Goal: Transaction & Acquisition: Purchase product/service

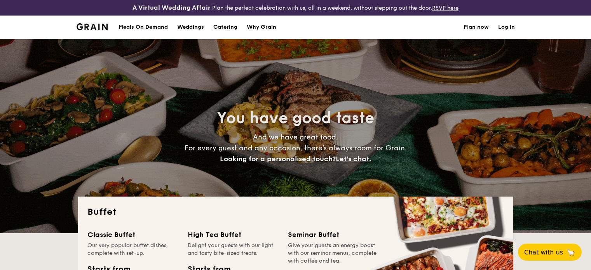
select select
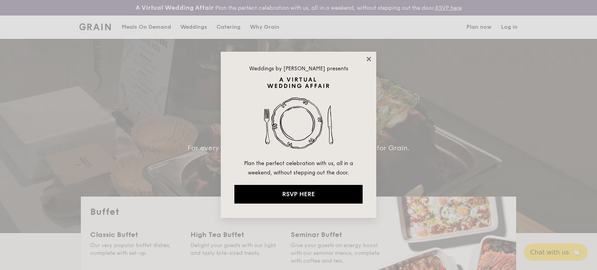
click at [367, 59] on icon at bounding box center [368, 59] width 7 height 7
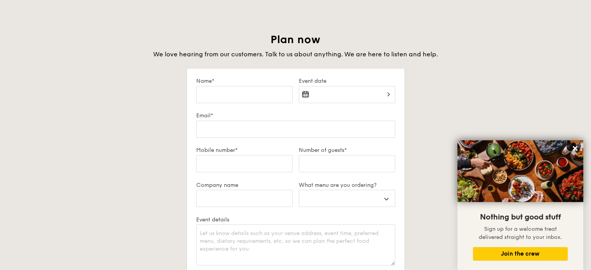
scroll to position [1360, 0]
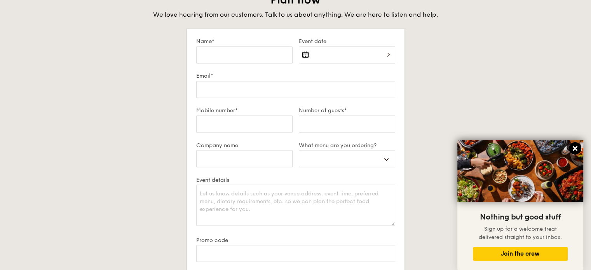
click at [575, 149] on icon at bounding box center [575, 148] width 5 height 5
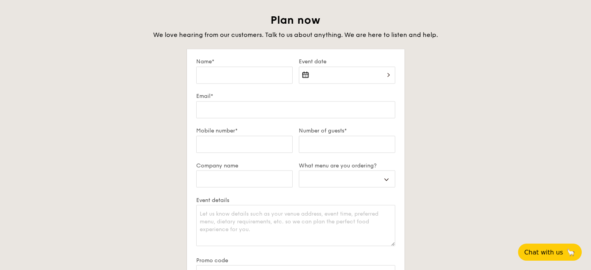
scroll to position [1321, 0]
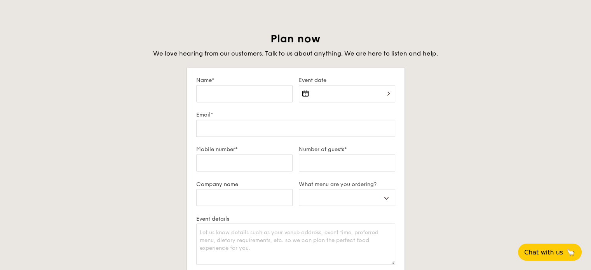
click at [359, 94] on div at bounding box center [347, 98] width 96 height 26
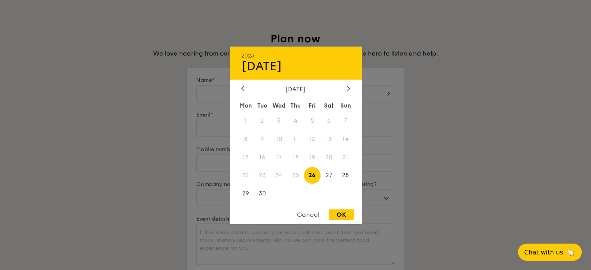
click at [292, 174] on span "25" at bounding box center [295, 175] width 17 height 17
click at [485, 144] on div at bounding box center [295, 135] width 591 height 270
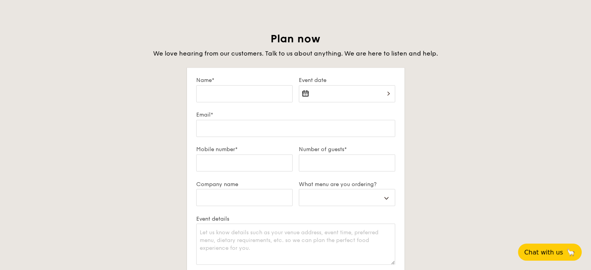
click at [365, 101] on div at bounding box center [347, 98] width 96 height 26
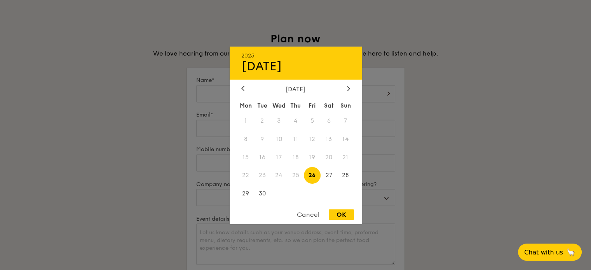
click at [312, 178] on span "26" at bounding box center [312, 175] width 17 height 17
click at [348, 214] on div "OK" at bounding box center [341, 214] width 25 height 10
type input "[DATE]"
select select
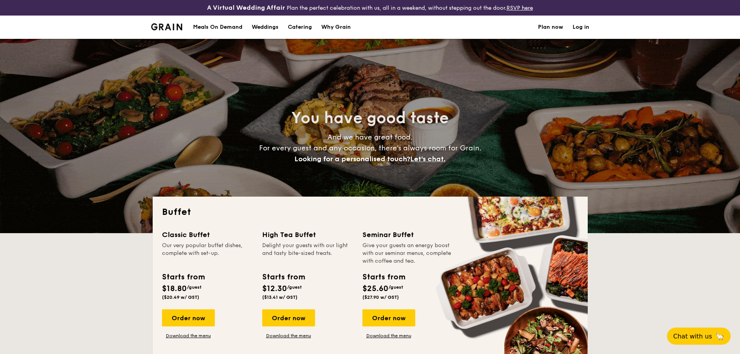
select select
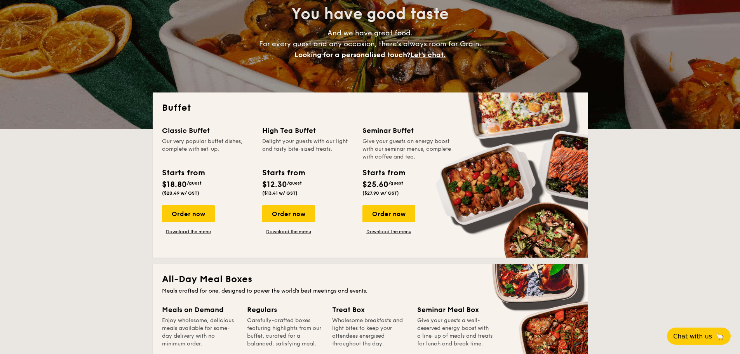
scroll to position [155, 0]
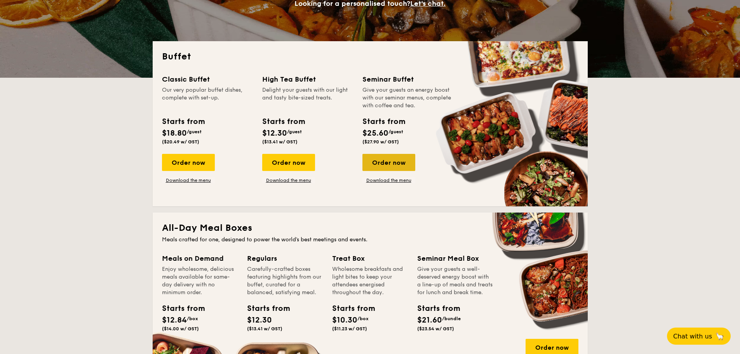
click at [403, 165] on div "Order now" at bounding box center [388, 162] width 53 height 17
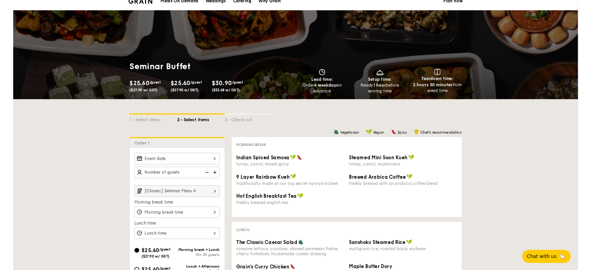
scroll to position [39, 0]
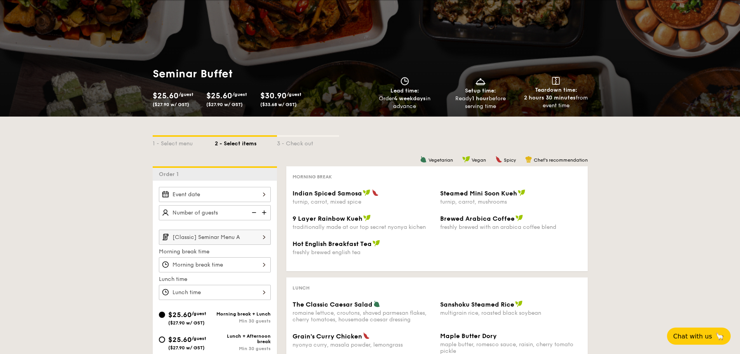
click at [213, 196] on div at bounding box center [215, 194] width 112 height 15
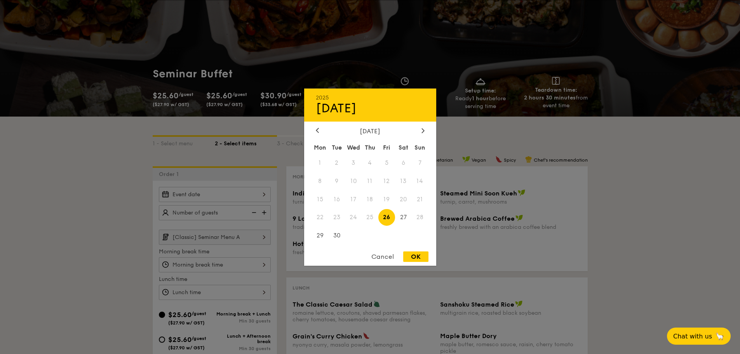
click at [375, 216] on span "25" at bounding box center [370, 217] width 17 height 17
click at [630, 178] on div at bounding box center [370, 177] width 740 height 354
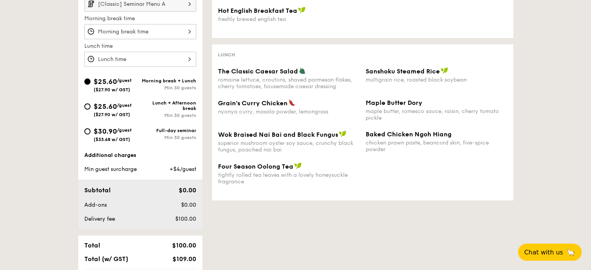
scroll to position [427, 0]
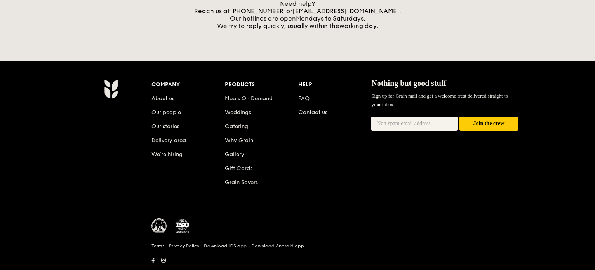
scroll to position [247, 0]
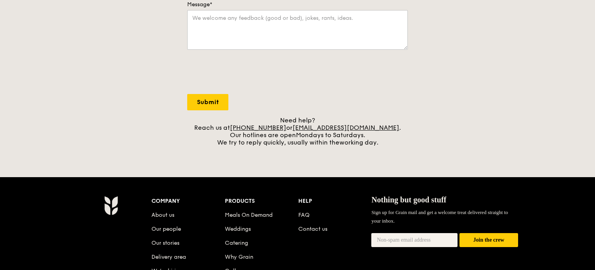
click at [329, 142] on div "Need help? Reach us at [PHONE_NUMBER] or [EMAIL_ADDRESS][DOMAIN_NAME] . Our hot…" at bounding box center [297, 132] width 221 height 30
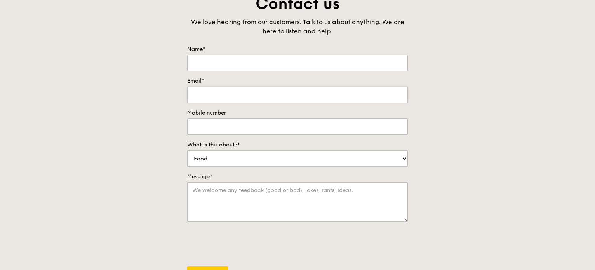
scroll to position [78, 0]
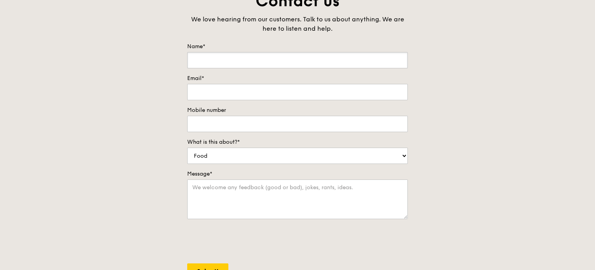
click at [350, 63] on input "Name*" at bounding box center [297, 60] width 221 height 16
type input "d"
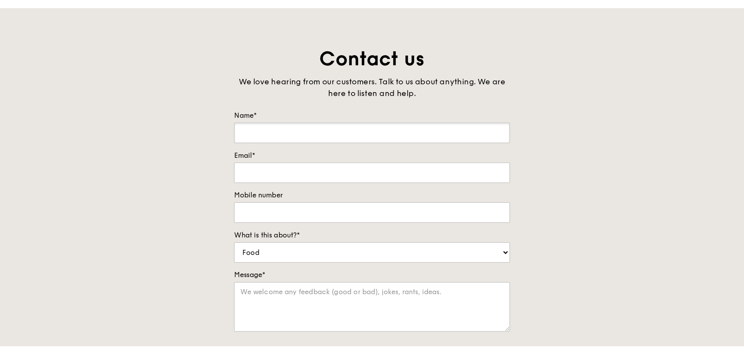
scroll to position [0, 0]
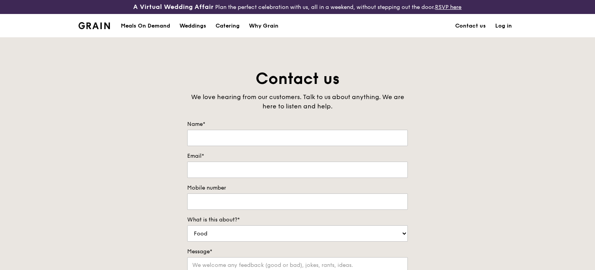
click at [151, 26] on div "Meals On Demand" at bounding box center [145, 25] width 49 height 23
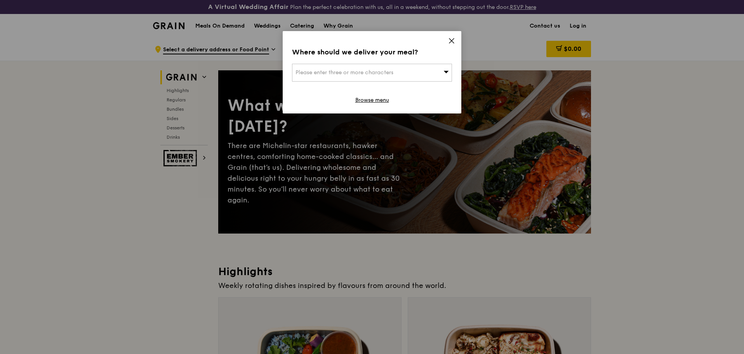
click at [451, 46] on div "Where should we deliver your meal? Please enter three or more characters Browse…" at bounding box center [372, 72] width 179 height 82
click at [451, 44] on icon at bounding box center [451, 40] width 7 height 7
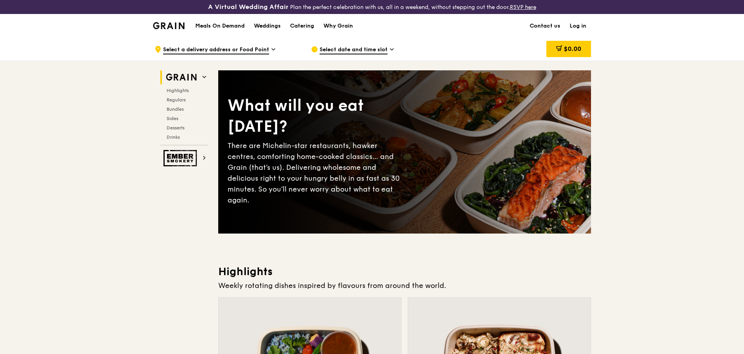
click at [275, 50] on div ".cls-1 { fill: none; stroke: #fff; stroke-linecap: round; stroke-linejoin: roun…" at bounding box center [227, 49] width 144 height 23
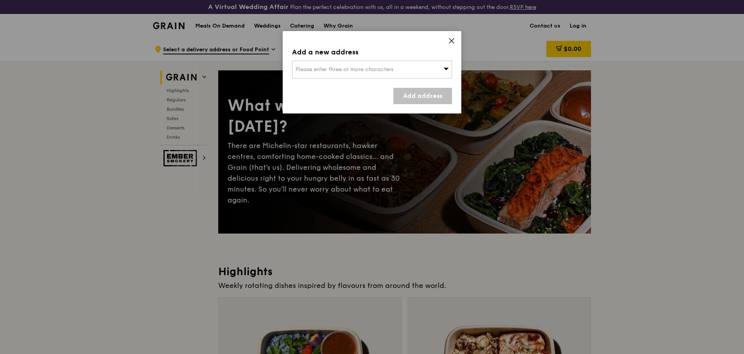
click at [448, 39] on icon at bounding box center [451, 40] width 7 height 7
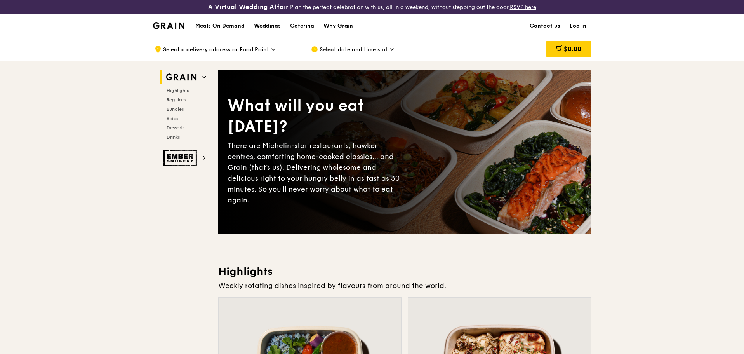
click at [242, 49] on span "Select a delivery address or Food Point" at bounding box center [216, 50] width 106 height 9
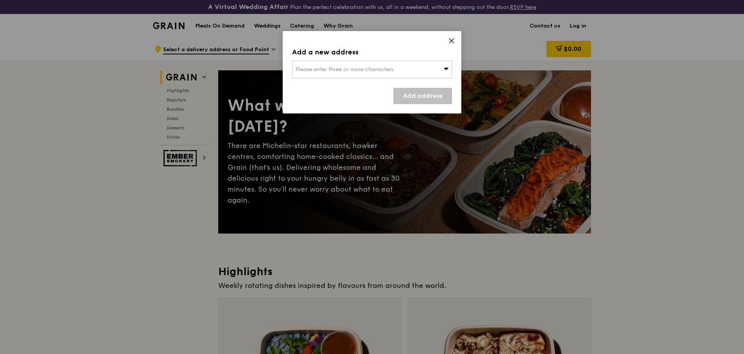
click at [454, 44] on icon at bounding box center [451, 40] width 7 height 7
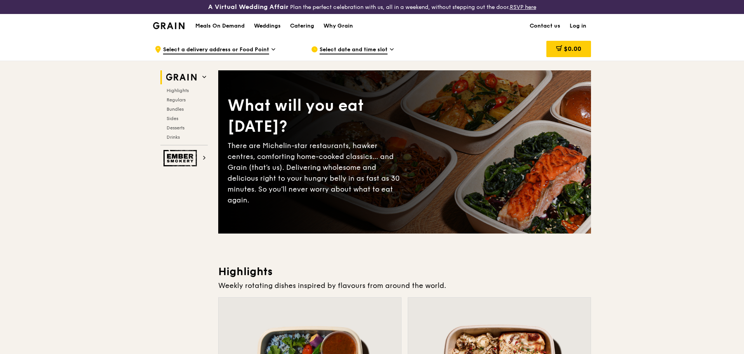
click at [388, 50] on div "Select date and time slot" at bounding box center [383, 49] width 144 height 23
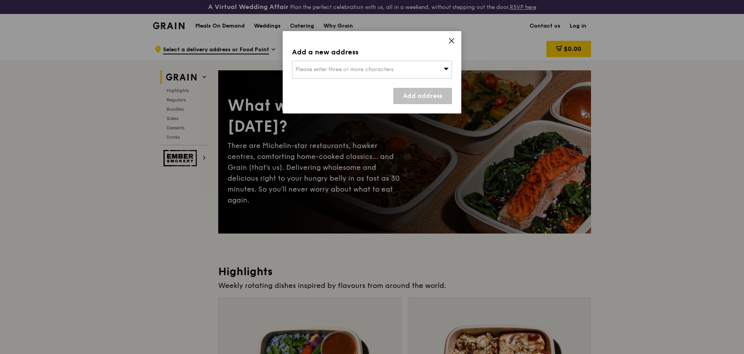
click at [372, 76] on div "Please enter three or more characters" at bounding box center [372, 70] width 160 height 18
click at [451, 42] on icon at bounding box center [451, 40] width 5 height 5
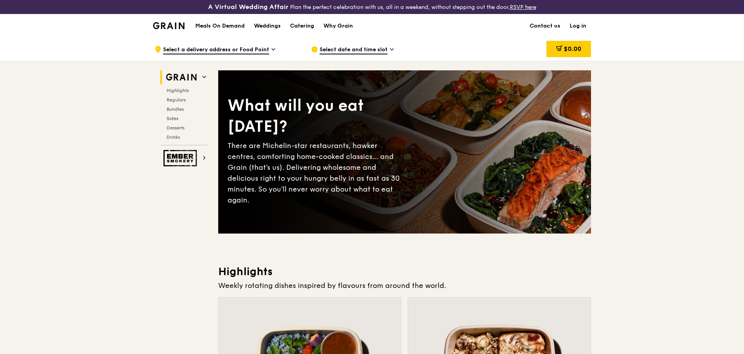
click at [253, 47] on span "Select a delivery address or Food Point" at bounding box center [216, 50] width 106 height 9
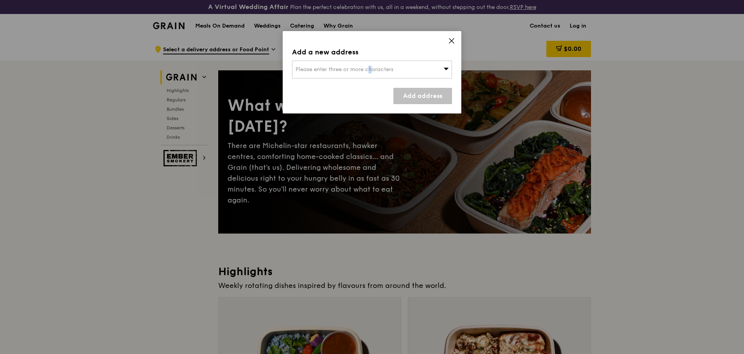
click at [346, 71] on span "Please enter three or more characters" at bounding box center [345, 69] width 98 height 7
click at [456, 42] on div "Add a new address Please enter three or more characters Please enter 3 or more …" at bounding box center [372, 72] width 179 height 82
click at [454, 41] on icon at bounding box center [451, 40] width 7 height 7
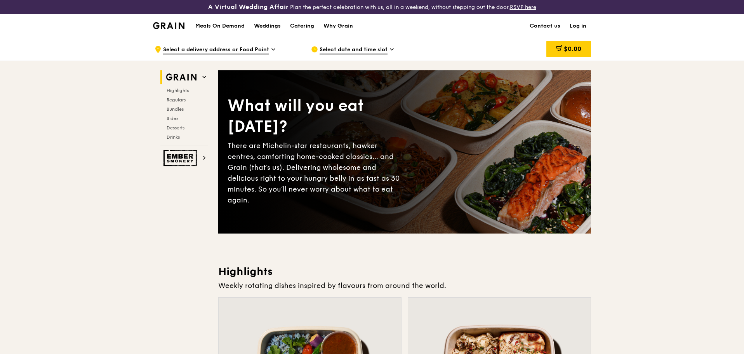
click at [249, 51] on span "Select a delivery address or Food Point" at bounding box center [216, 50] width 106 height 9
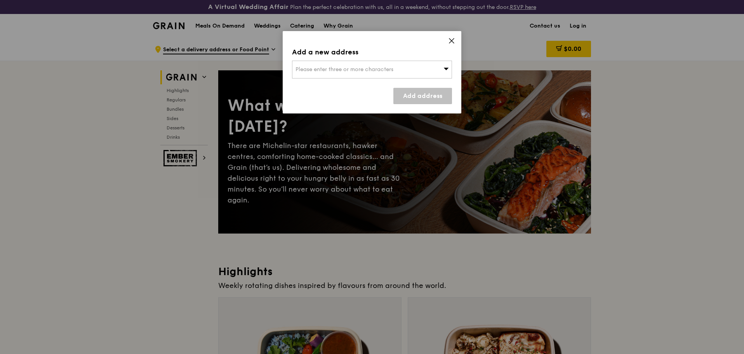
click at [398, 71] on div "Please enter three or more characters" at bounding box center [372, 70] width 160 height 18
drag, startPoint x: 365, startPoint y: 63, endPoint x: 366, endPoint y: 67, distance: 4.4
click at [365, 63] on input "search" at bounding box center [371, 69] width 159 height 17
paste input "80 Pasir Panjang Rd, Level 26, MBC II, Singapore 117372"
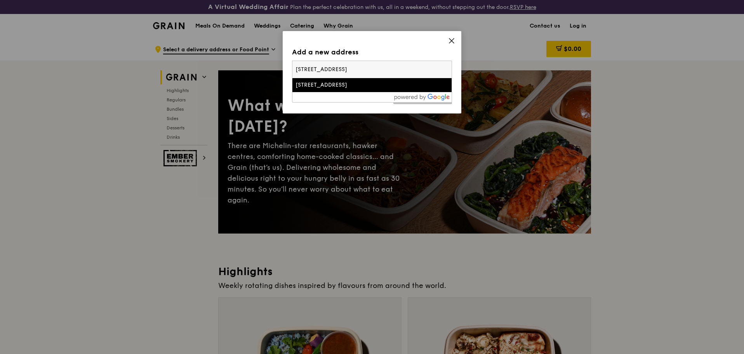
type input "80 Pasir Panjang Rd, Level 26, MBC II, Singapore 117372"
click at [346, 85] on div "80 Pasir Panjang Road" at bounding box center [353, 85] width 115 height 8
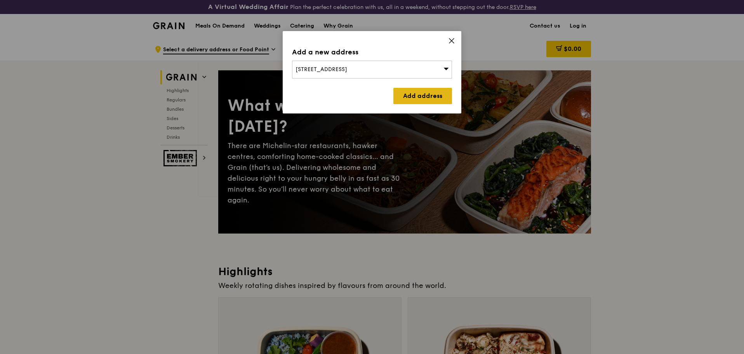
click at [420, 98] on link "Add address" at bounding box center [422, 96] width 59 height 16
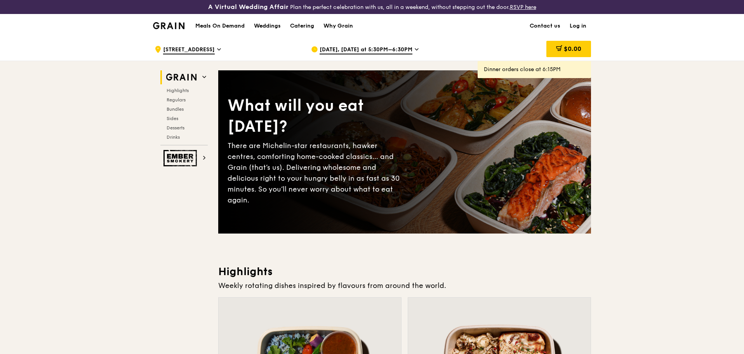
click at [399, 52] on span "Sep 22, Today at 5:30PM–6:30PM" at bounding box center [366, 50] width 93 height 9
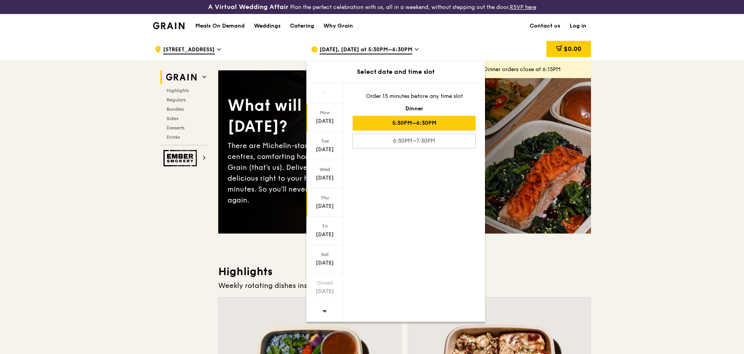
click at [327, 200] on div "Thu" at bounding box center [325, 198] width 35 height 6
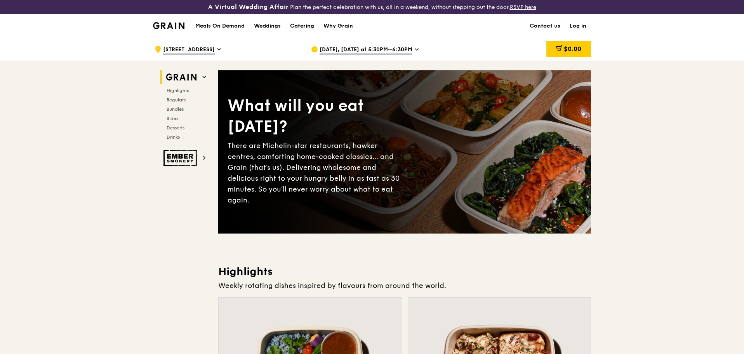
drag, startPoint x: 305, startPoint y: 28, endPoint x: 383, endPoint y: 58, distance: 83.2
click at [305, 28] on div "Catering" at bounding box center [302, 25] width 24 height 23
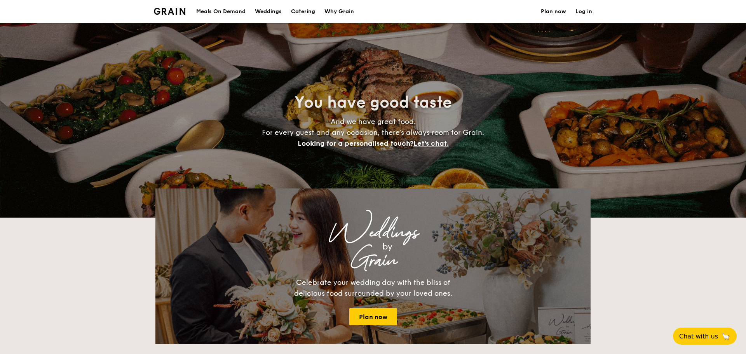
select select
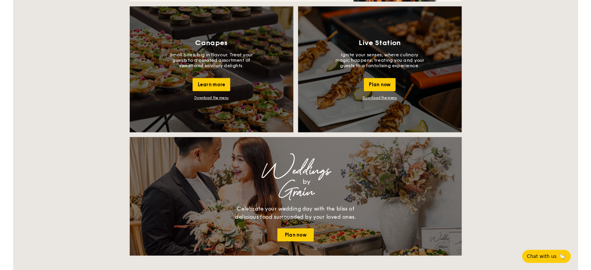
scroll to position [583, 0]
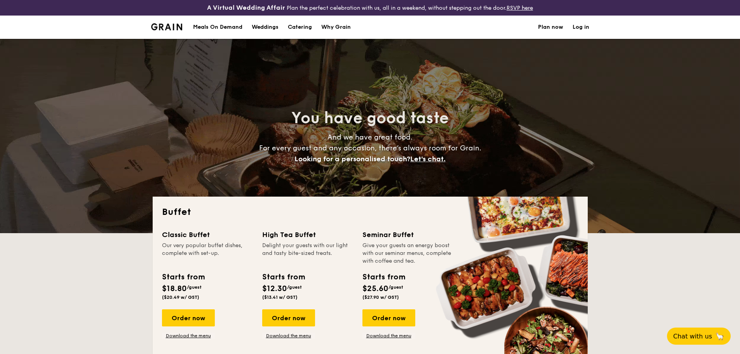
select select
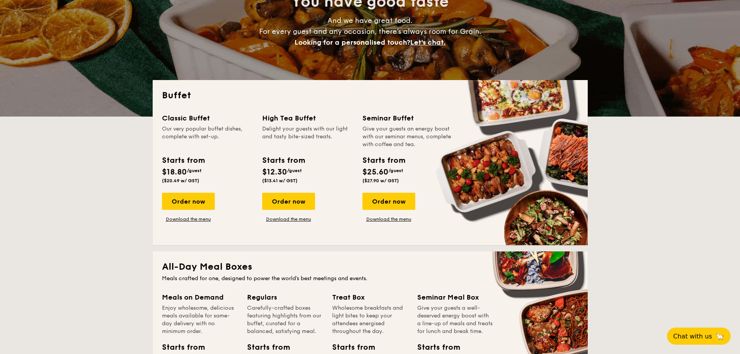
scroll to position [194, 0]
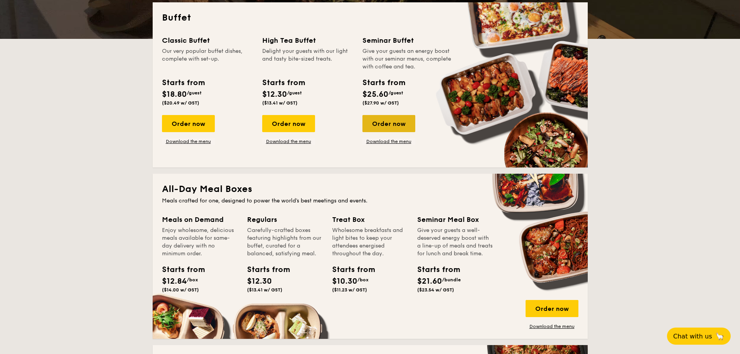
click at [399, 128] on div "Order now" at bounding box center [388, 123] width 53 height 17
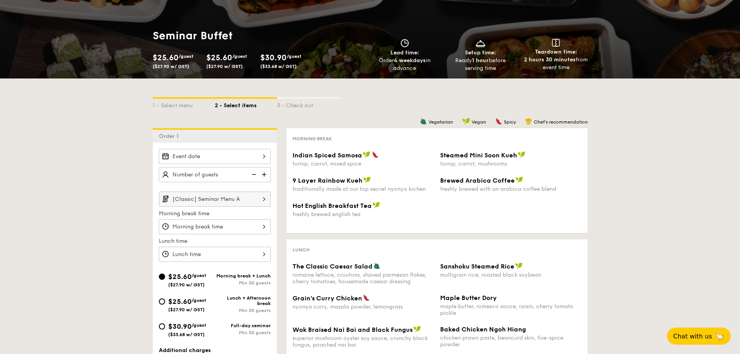
scroll to position [78, 0]
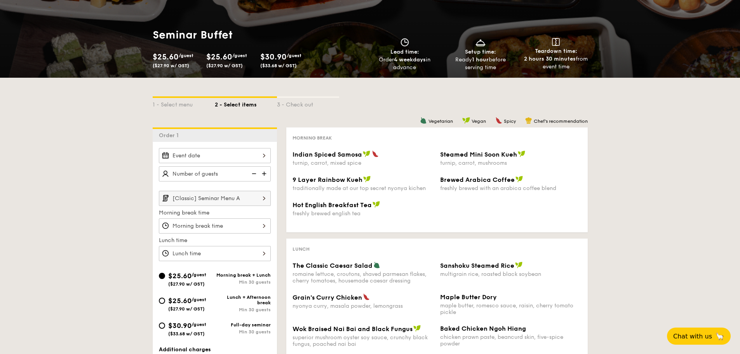
click at [224, 157] on div at bounding box center [215, 155] width 112 height 15
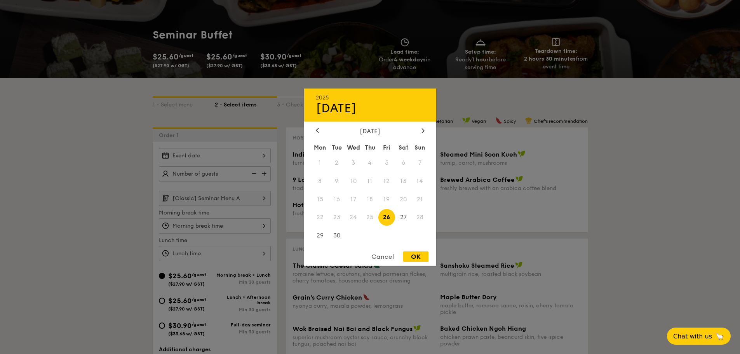
click at [368, 217] on span "25" at bounding box center [370, 217] width 17 height 17
click at [48, 228] on div at bounding box center [370, 177] width 740 height 354
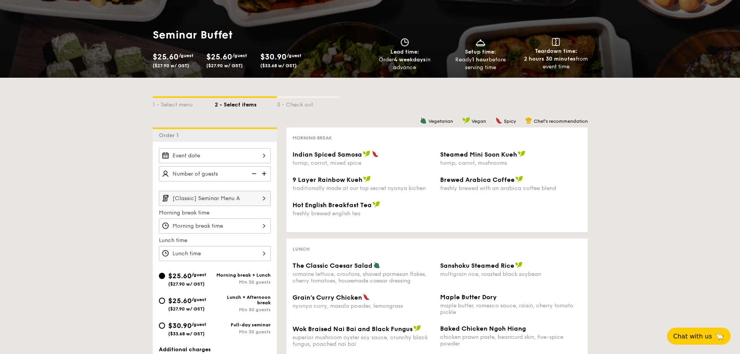
click at [226, 155] on div at bounding box center [215, 155] width 112 height 15
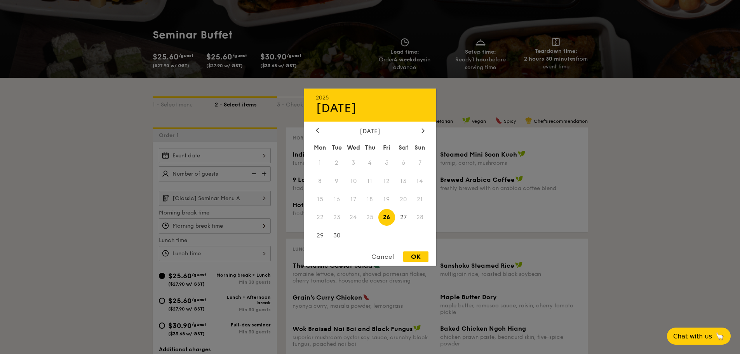
click at [390, 219] on span "26" at bounding box center [386, 217] width 17 height 17
click at [412, 256] on div "OK" at bounding box center [415, 256] width 25 height 10
type input "[DATE]"
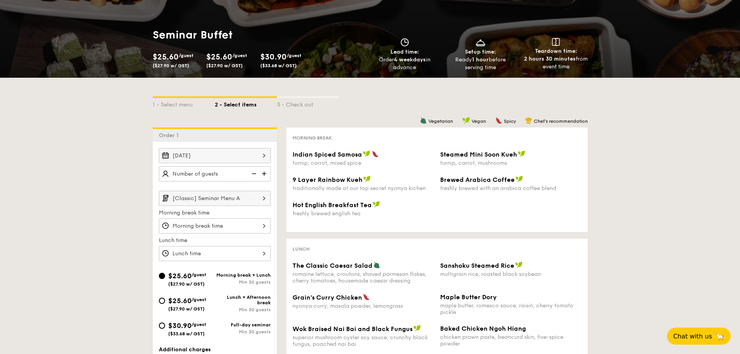
click at [211, 223] on div at bounding box center [215, 225] width 112 height 15
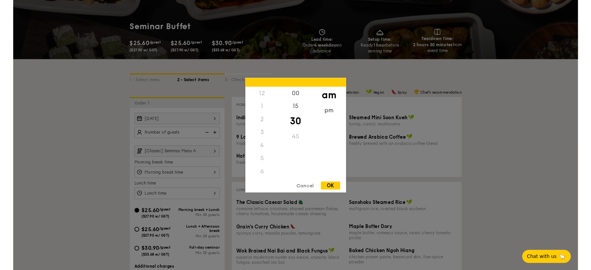
scroll to position [85, 0]
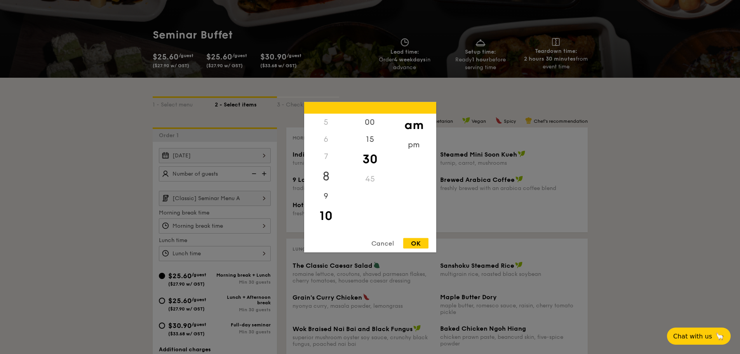
click at [329, 174] on div "8" at bounding box center [326, 176] width 44 height 23
click at [369, 123] on div "00" at bounding box center [370, 124] width 44 height 23
click at [414, 242] on div "OK" at bounding box center [415, 243] width 25 height 10
type input "8:00AM"
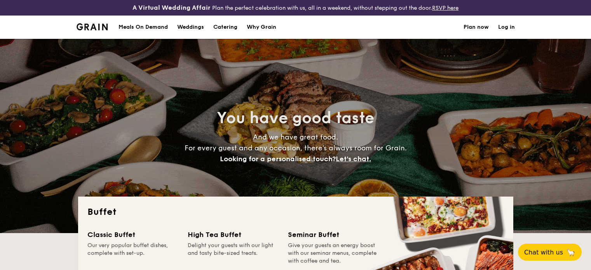
select select
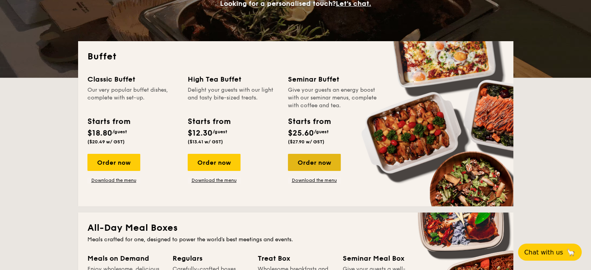
click at [323, 164] on div "Order now" at bounding box center [314, 162] width 53 height 17
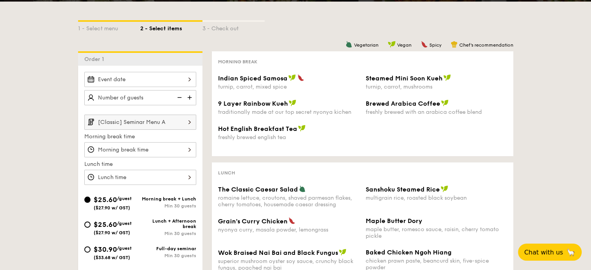
scroll to position [155, 0]
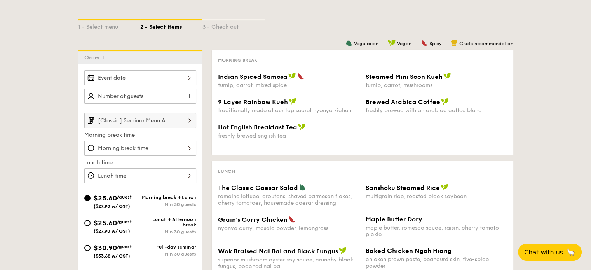
click at [172, 78] on div at bounding box center [140, 77] width 112 height 15
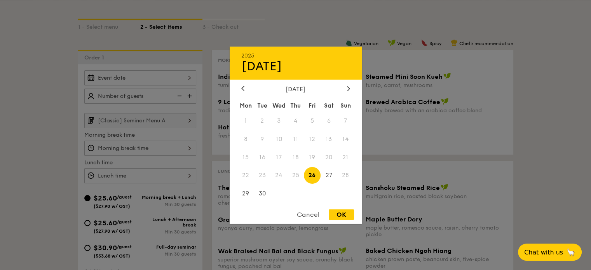
click at [338, 213] on div "OK" at bounding box center [341, 214] width 25 height 10
type input "[DATE]"
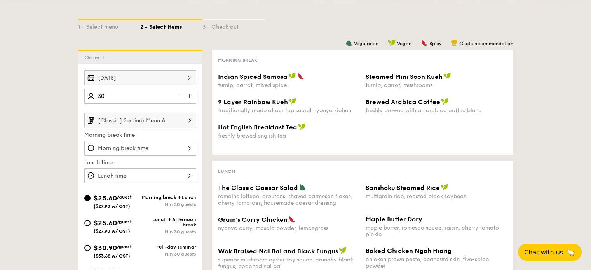
type input "30 guests"
click at [49, 137] on div "1 - Select menu 2 - Select items 3 - Check out Order 1 [DATE] 30 guests [Classi…" at bounding box center [295, 214] width 591 height 428
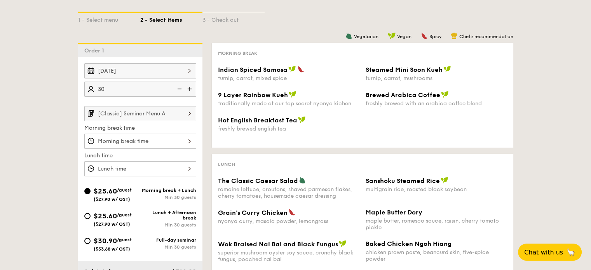
click at [153, 113] on input "[Classic] Seminar Menu A" at bounding box center [140, 113] width 112 height 15
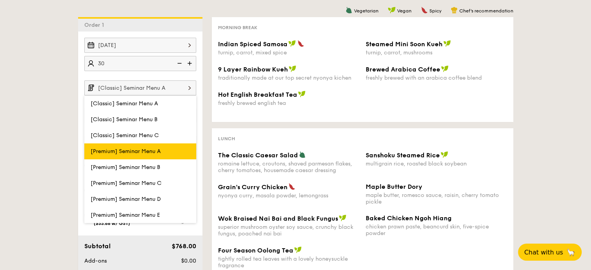
scroll to position [201, 0]
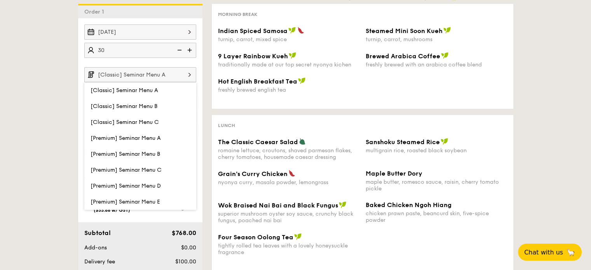
drag, startPoint x: 160, startPoint y: 186, endPoint x: 123, endPoint y: 172, distance: 39.2
click at [160, 186] on span "[Premium] Seminar Menu D" at bounding box center [126, 186] width 70 height 7
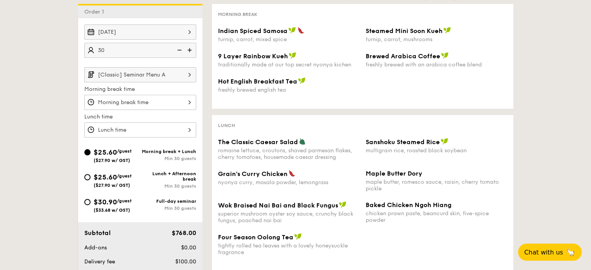
click at [40, 129] on div "1 - Select menu 2 - Select items 3 - Check out Order 1 [DATE] 30 guests [Classi…" at bounding box center [295, 154] width 591 height 400
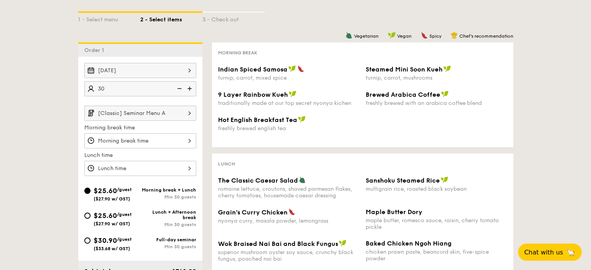
scroll to position [162, 0]
click at [160, 107] on input "[Classic] Seminar Menu A" at bounding box center [140, 113] width 112 height 15
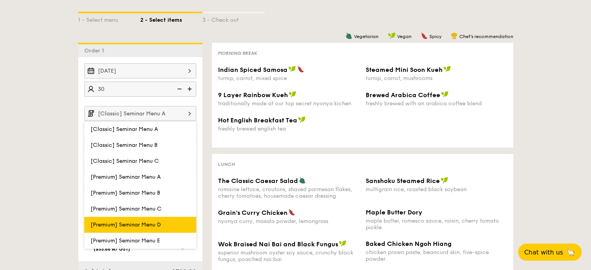
click at [155, 218] on label "[Premium] Seminar Menu D" at bounding box center [140, 225] width 112 height 16
click at [0, 0] on input "[Premium] Seminar Menu D" at bounding box center [0, 0] width 0 height 0
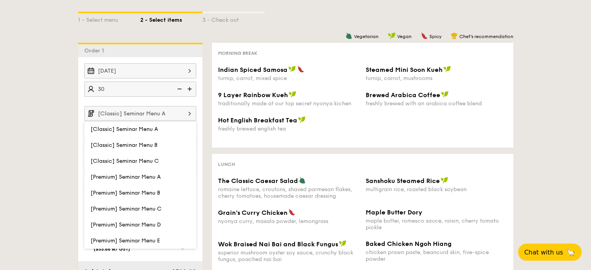
type input "[Premium] Seminar Menu D"
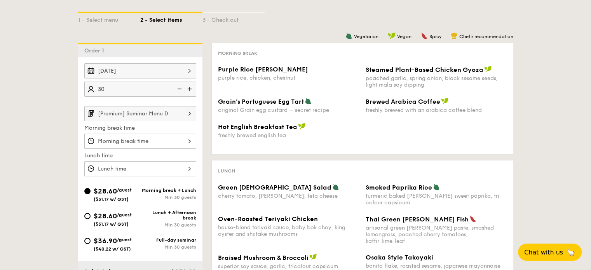
click at [146, 144] on div at bounding box center [140, 141] width 112 height 15
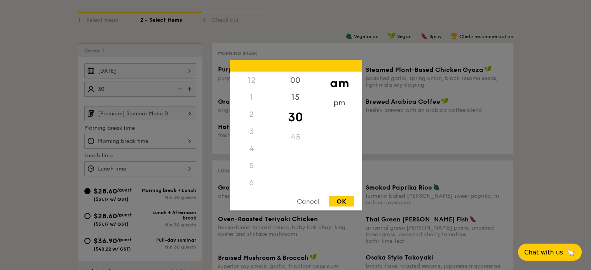
scroll to position [85, 0]
drag, startPoint x: 49, startPoint y: 162, endPoint x: 105, endPoint y: 160, distance: 56.3
click at [55, 162] on div at bounding box center [295, 135] width 591 height 270
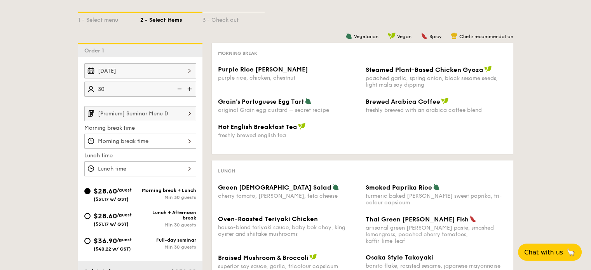
click at [141, 160] on div at bounding box center [295, 135] width 591 height 270
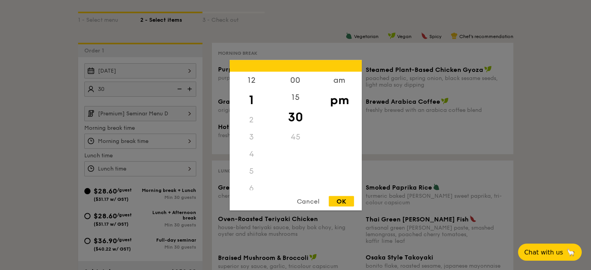
click at [154, 170] on div "12 1 2 3 4 5 6 7 8 9 10 11 00 15 30 45 am pm Cancel OK" at bounding box center [140, 168] width 112 height 15
click at [250, 82] on div "12" at bounding box center [252, 82] width 44 height 23
click at [294, 80] on div "00" at bounding box center [295, 82] width 44 height 23
click at [343, 104] on div "pm" at bounding box center [339, 100] width 44 height 23
drag, startPoint x: 346, startPoint y: 204, endPoint x: 282, endPoint y: 187, distance: 66.2
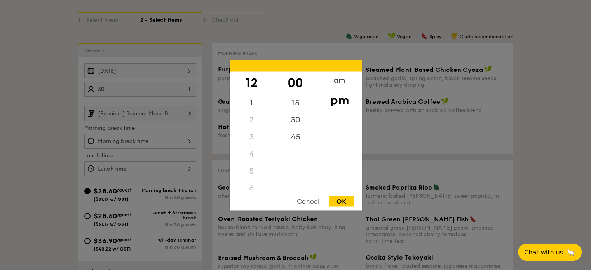
click at [346, 204] on div "OK" at bounding box center [341, 201] width 25 height 10
type input "12:00PM"
click at [250, 134] on div "8" at bounding box center [252, 134] width 44 height 23
click at [292, 84] on div "00" at bounding box center [295, 82] width 44 height 23
click at [346, 202] on div "OK" at bounding box center [341, 201] width 25 height 10
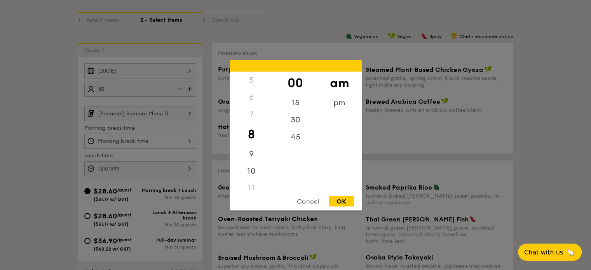
type input "8:00AM"
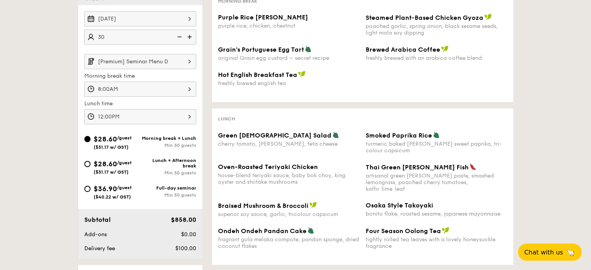
scroll to position [201, 0]
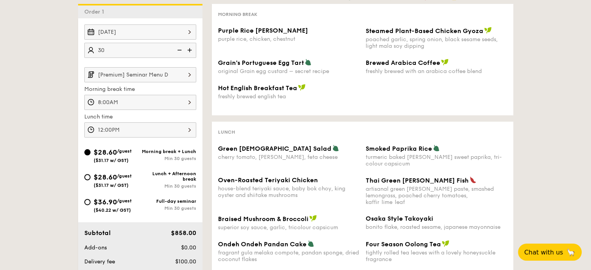
click at [121, 179] on div "$28.60 /guest ($31.17 w/ GST)" at bounding box center [113, 180] width 38 height 16
click at [91, 179] on input "$28.60 /guest ($31.17 w/ GST) Lunch + Afternoon break Min 30 guests" at bounding box center [87, 177] width 6 height 6
radio input "true"
type input "12:00PM"
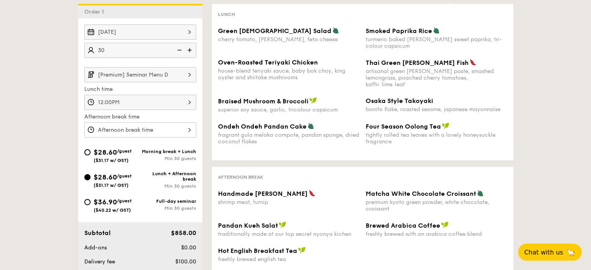
click at [135, 129] on div at bounding box center [140, 129] width 112 height 15
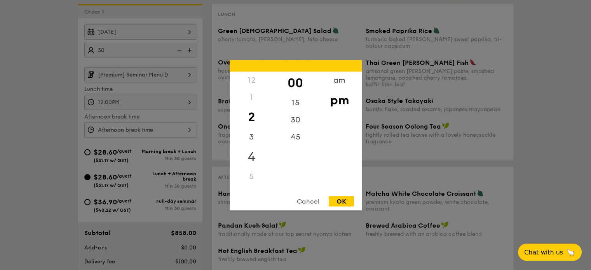
click at [252, 153] on div "4" at bounding box center [252, 156] width 44 height 23
click at [345, 201] on div "OK" at bounding box center [341, 201] width 25 height 10
type input "4:00PM"
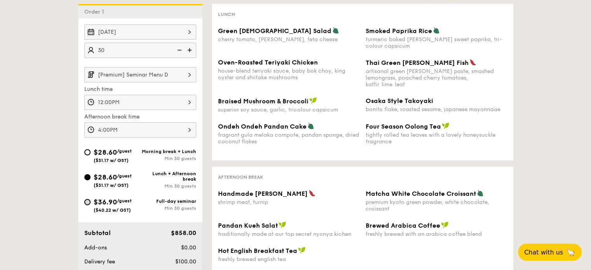
click at [86, 201] on input "$36.90 /guest ($40.22 w/ GST) Full-day seminar Min 30 guests" at bounding box center [87, 202] width 6 height 6
radio input "true"
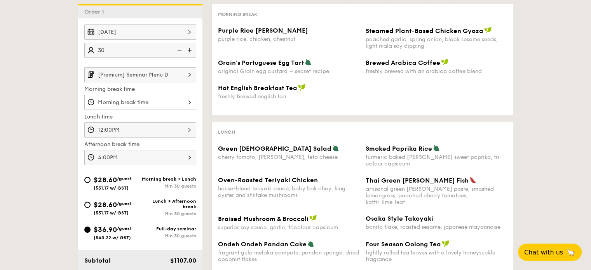
click at [157, 99] on div at bounding box center [140, 102] width 112 height 15
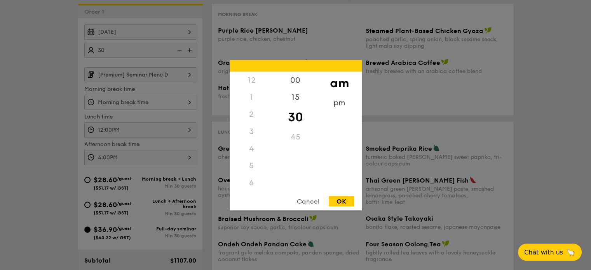
scroll to position [85, 0]
click at [251, 127] on div "8" at bounding box center [252, 134] width 44 height 23
click at [297, 80] on div "00" at bounding box center [295, 82] width 44 height 23
click at [350, 199] on div "OK" at bounding box center [341, 201] width 25 height 10
type input "8:00AM"
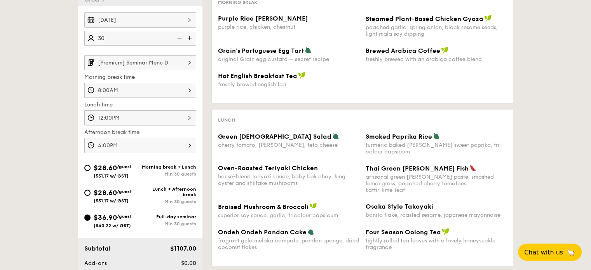
scroll to position [201, 0]
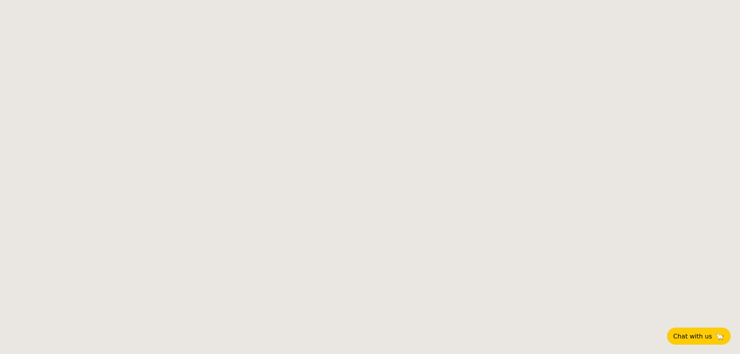
select select
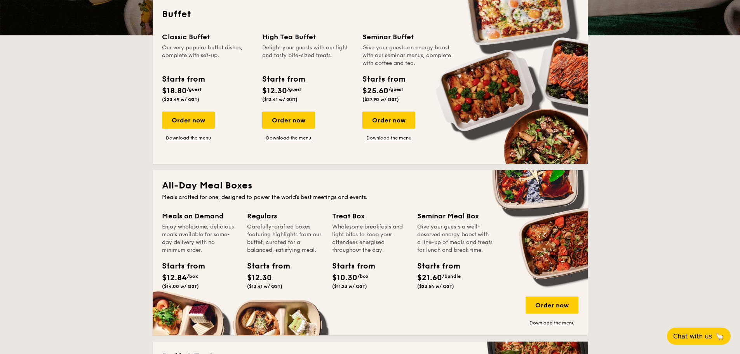
scroll to position [210, 0]
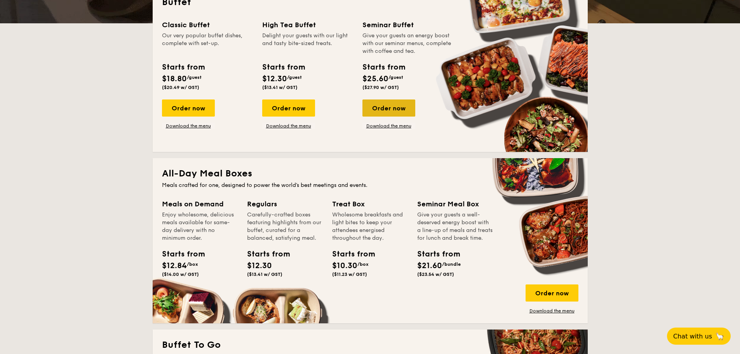
click at [394, 109] on div "Order now" at bounding box center [388, 107] width 53 height 17
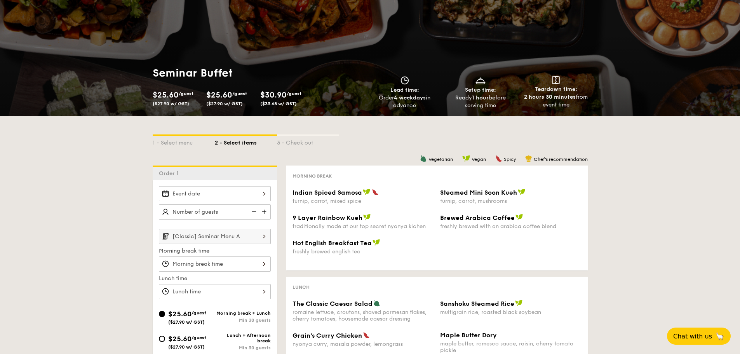
scroll to position [78, 0]
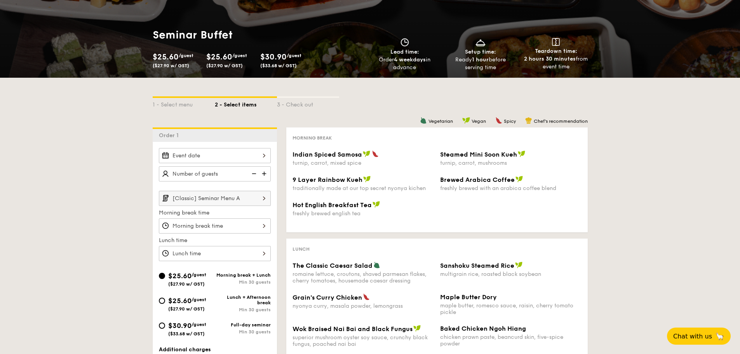
click at [220, 158] on div at bounding box center [215, 155] width 112 height 15
